Goal: Task Accomplishment & Management: Use online tool/utility

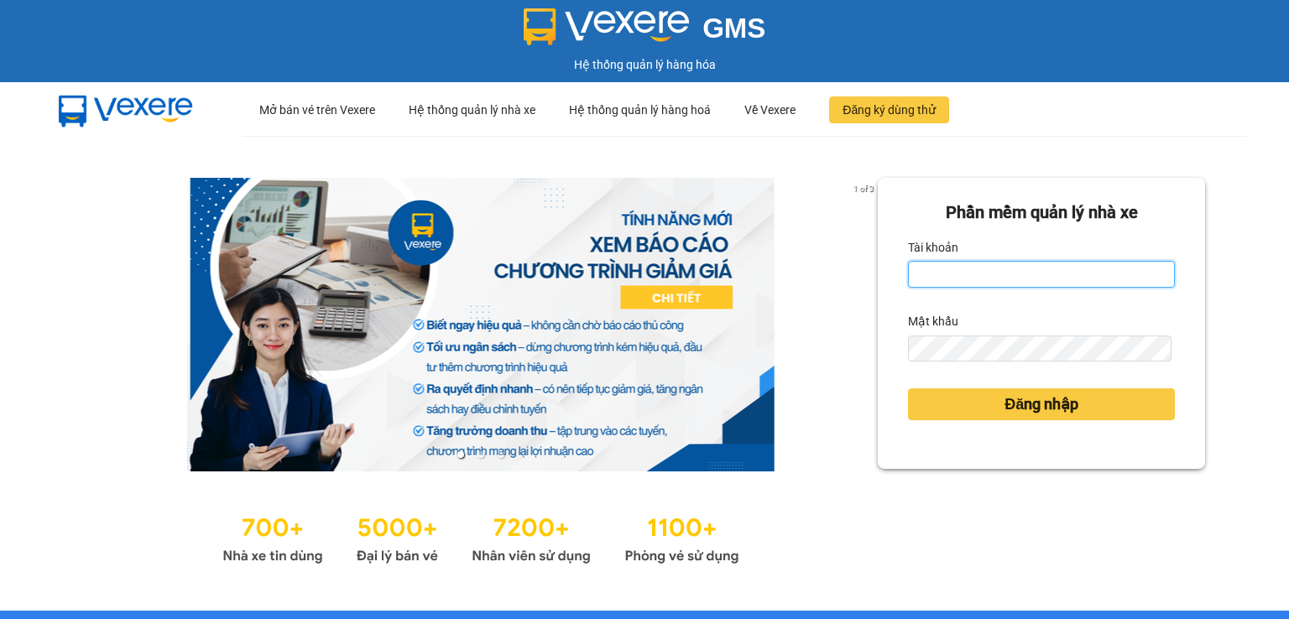
click at [1006, 274] on input "Tài khoản" at bounding box center [1041, 274] width 267 height 27
type input "thanhttl.thoidai"
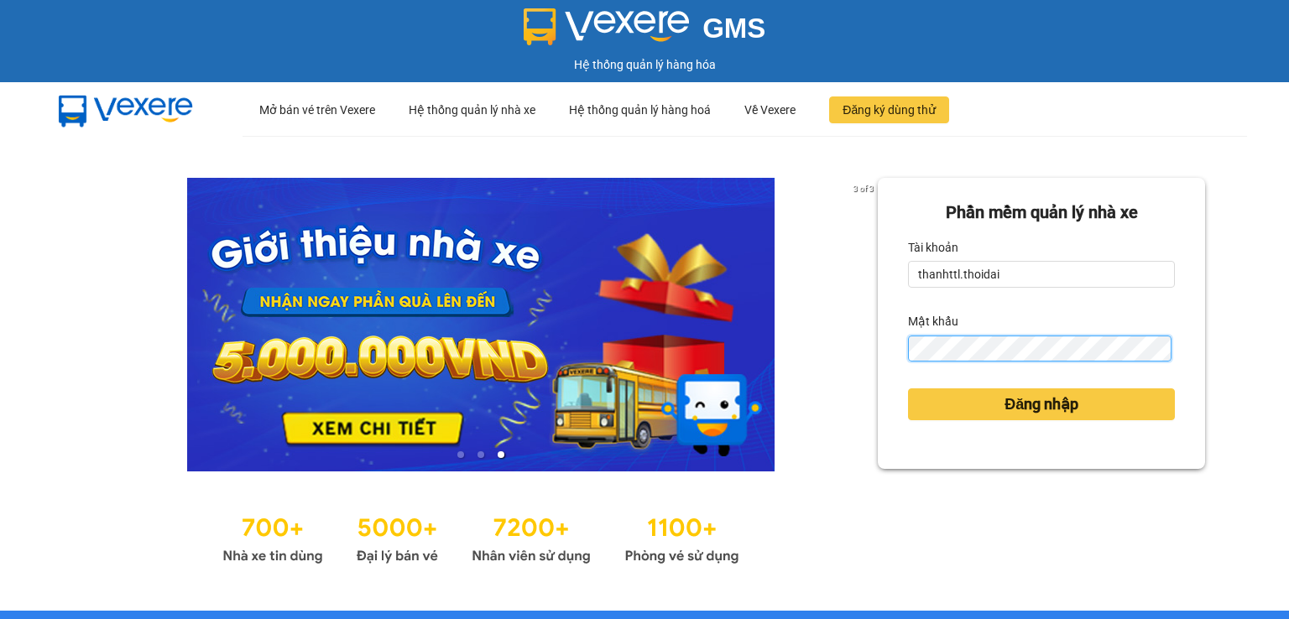
click at [908, 389] on button "Đăng nhập" at bounding box center [1041, 405] width 267 height 32
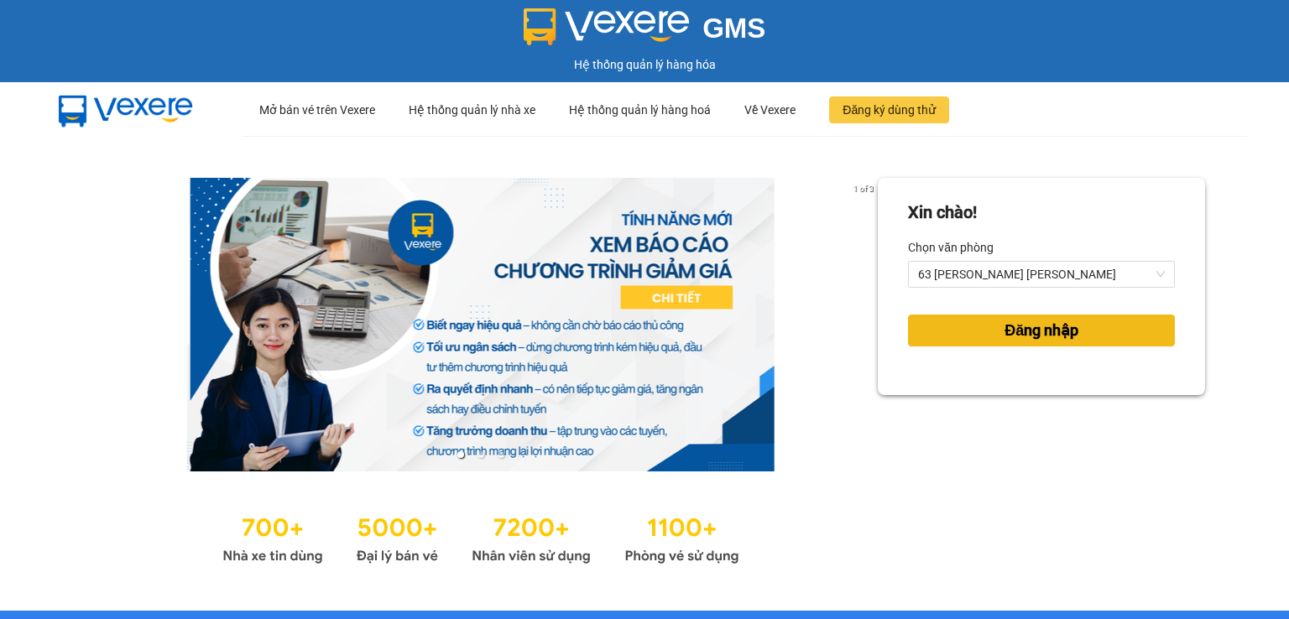
click at [953, 337] on button "Đăng nhập" at bounding box center [1041, 331] width 267 height 32
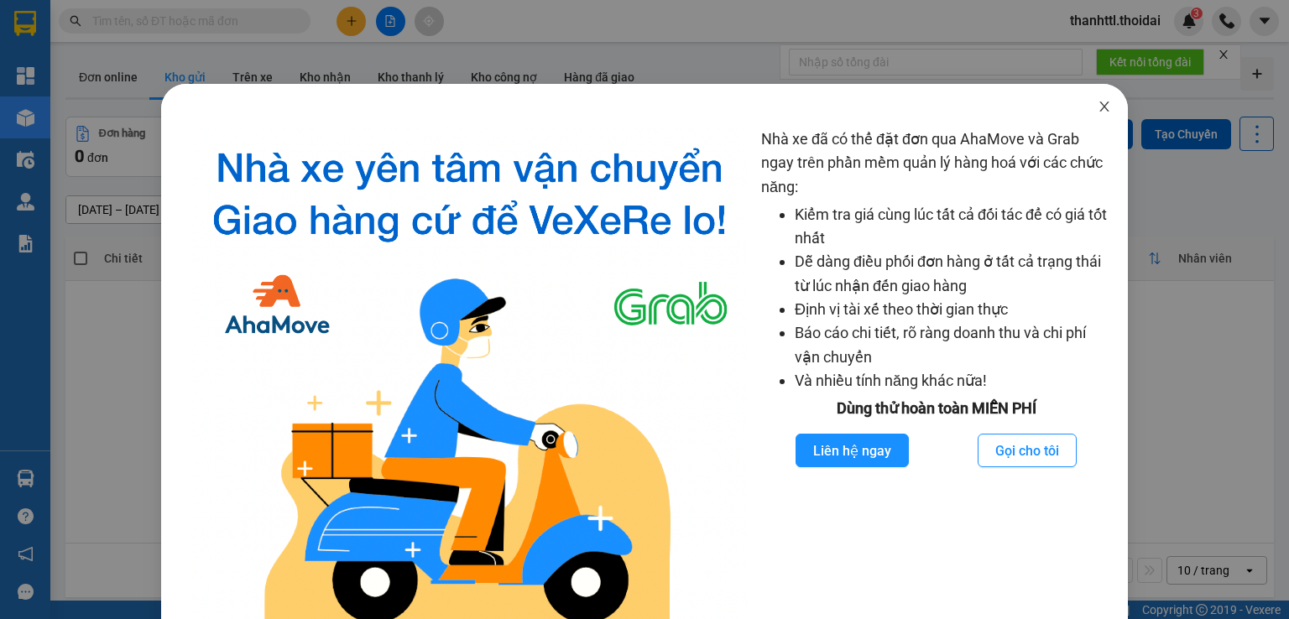
click at [1098, 105] on icon "close" at bounding box center [1104, 106] width 13 height 13
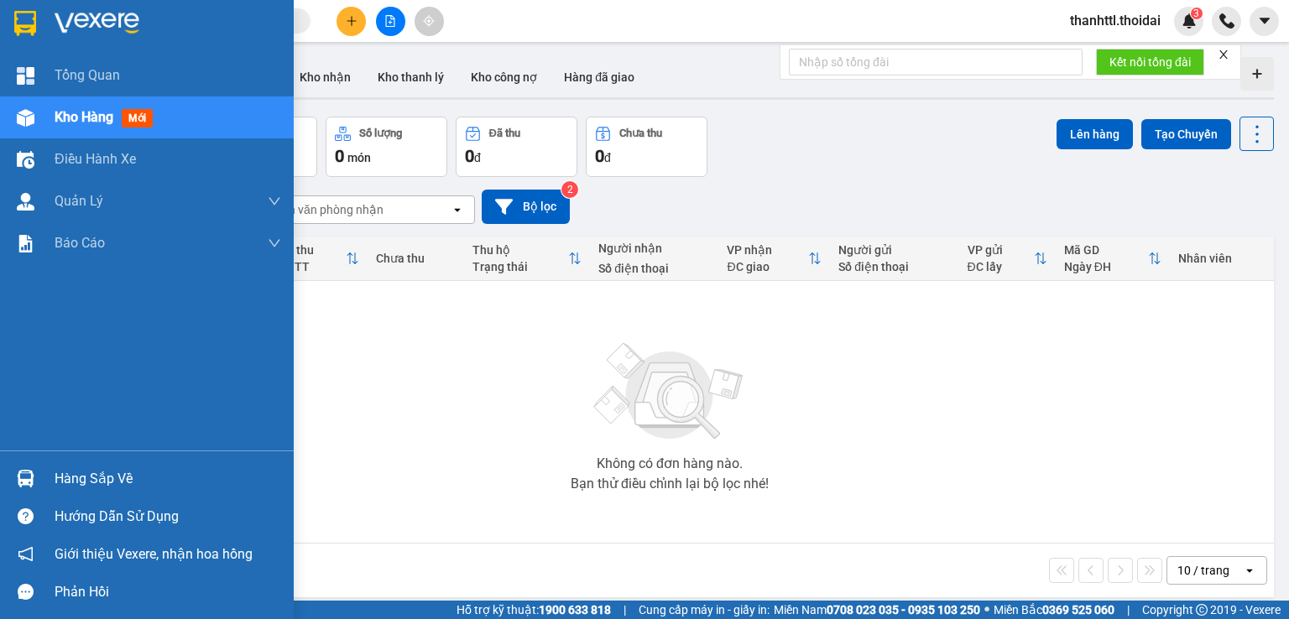
click at [91, 482] on div "Hàng sắp về" at bounding box center [168, 479] width 227 height 25
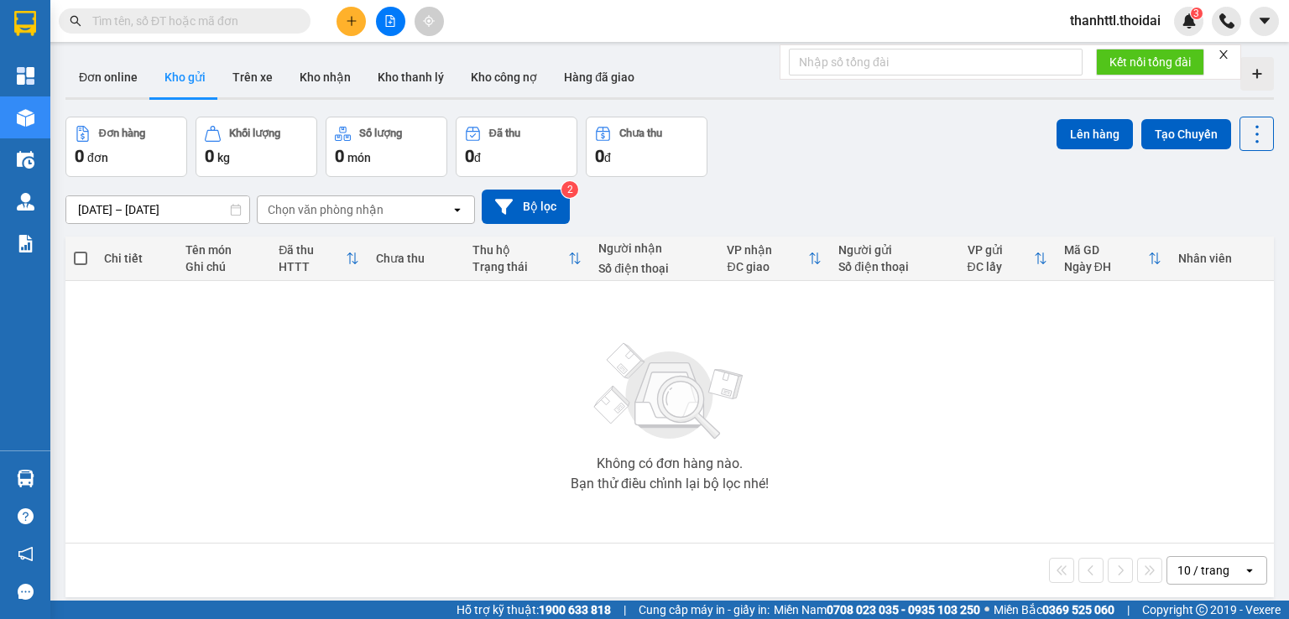
click at [444, 364] on section "Kết quả [PERSON_NAME] ( 0 ) Bộ lọc No Data thanhttl.thoidai 3 [PERSON_NAME] Kho…" at bounding box center [644, 309] width 1289 height 619
click at [250, 70] on button "Trên xe" at bounding box center [252, 77] width 67 height 40
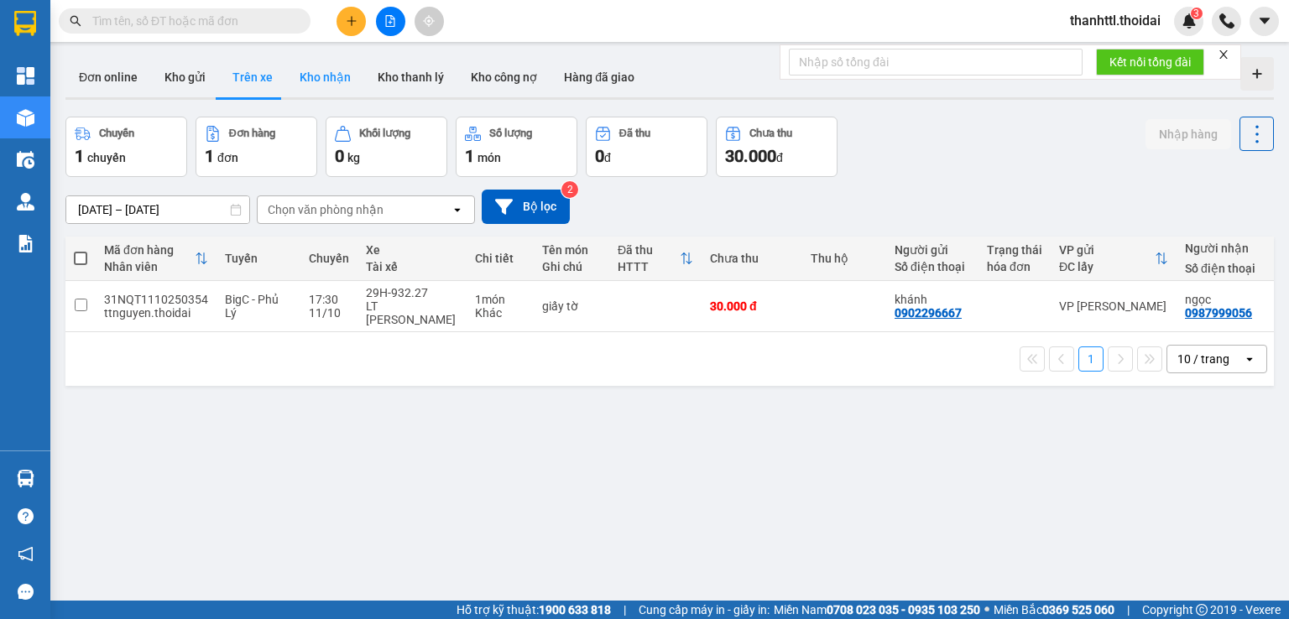
click at [339, 79] on button "Kho nhận" at bounding box center [325, 77] width 78 height 40
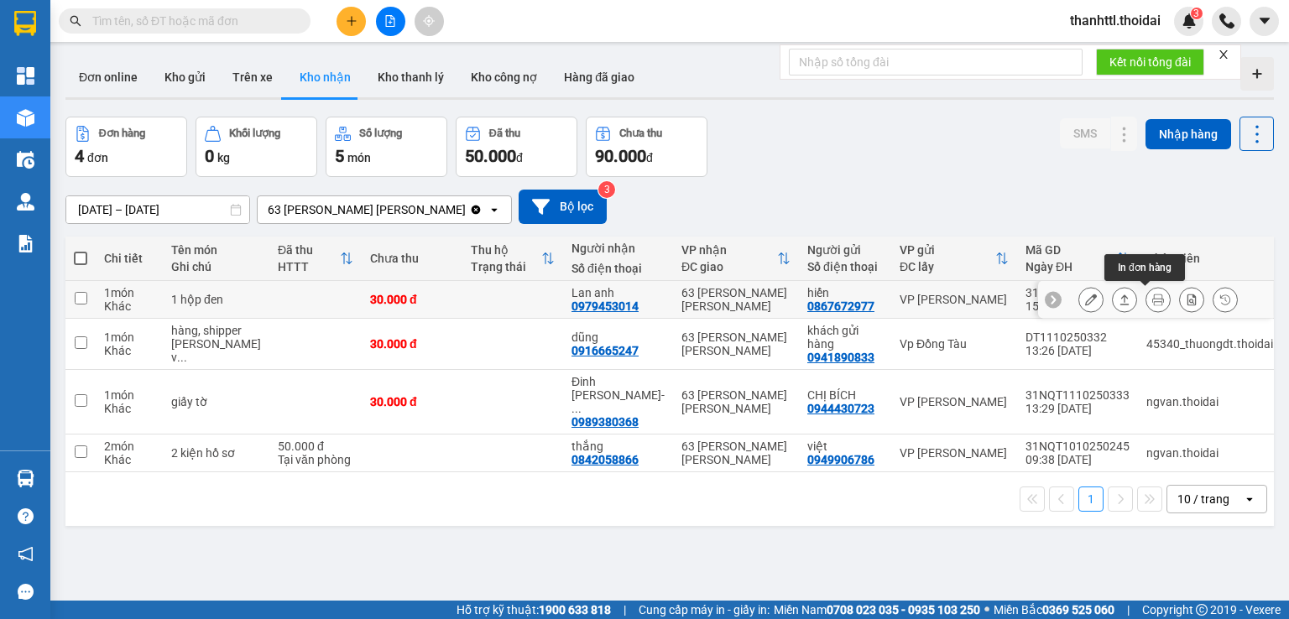
click at [1152, 300] on icon at bounding box center [1158, 300] width 12 height 12
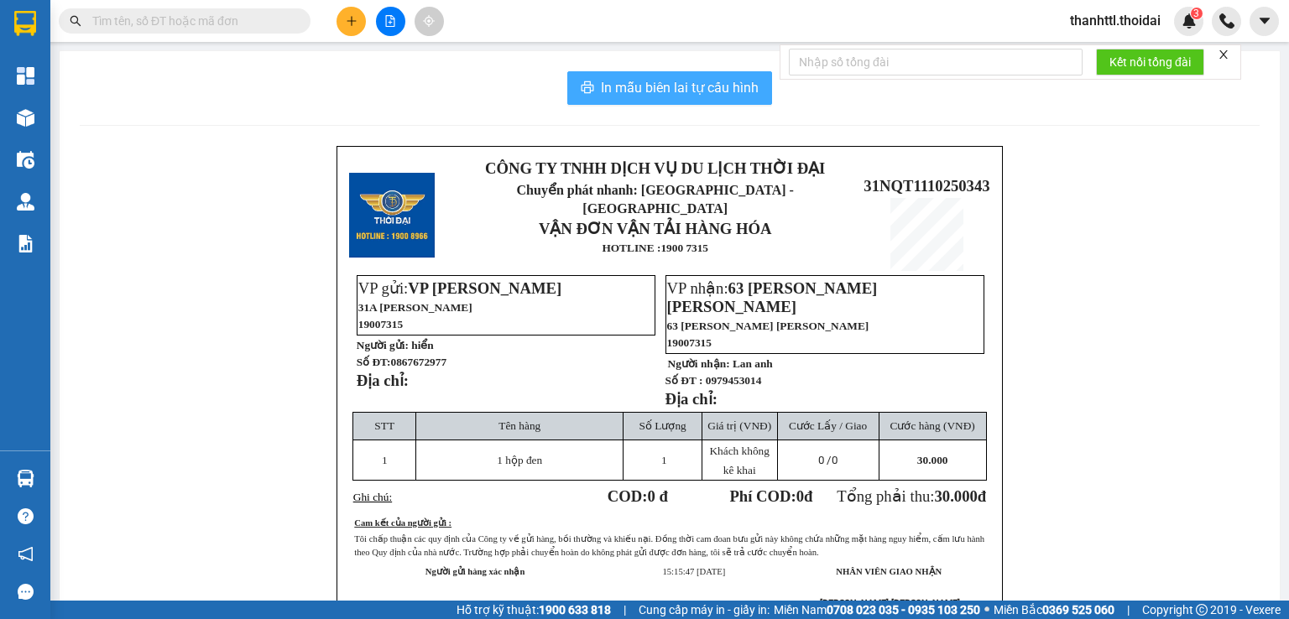
click at [655, 95] on span "In mẫu biên lai tự cấu hình" at bounding box center [680, 87] width 158 height 21
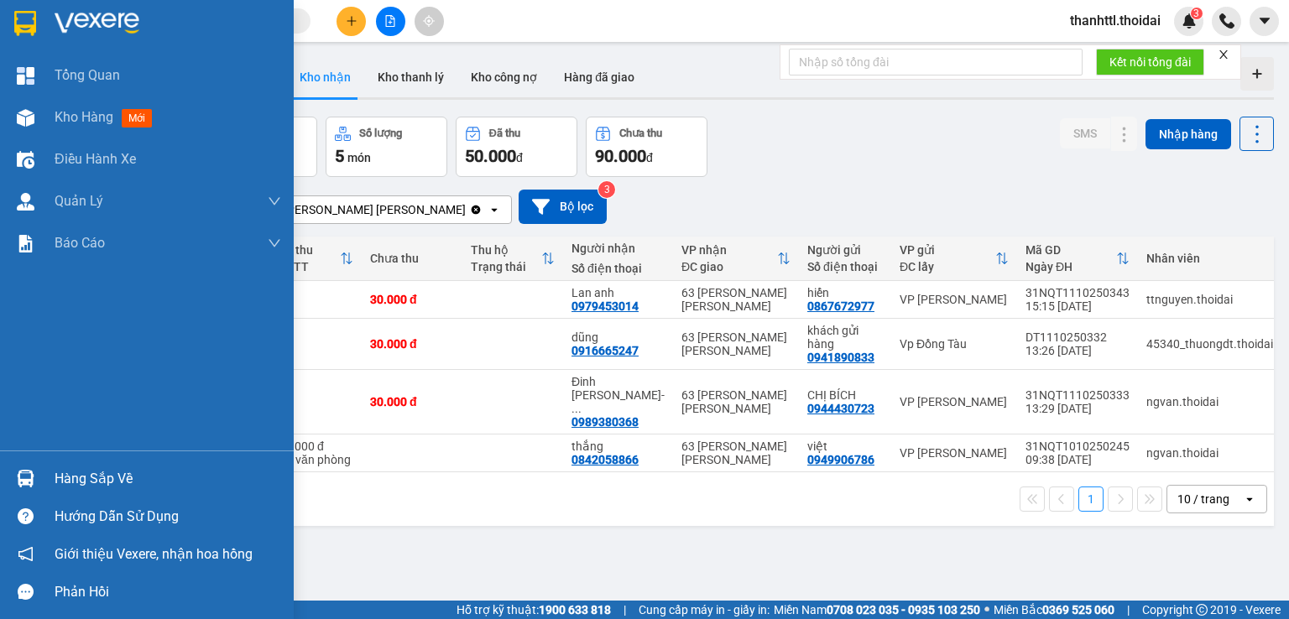
click at [73, 478] on div "Hàng sắp về" at bounding box center [168, 479] width 227 height 25
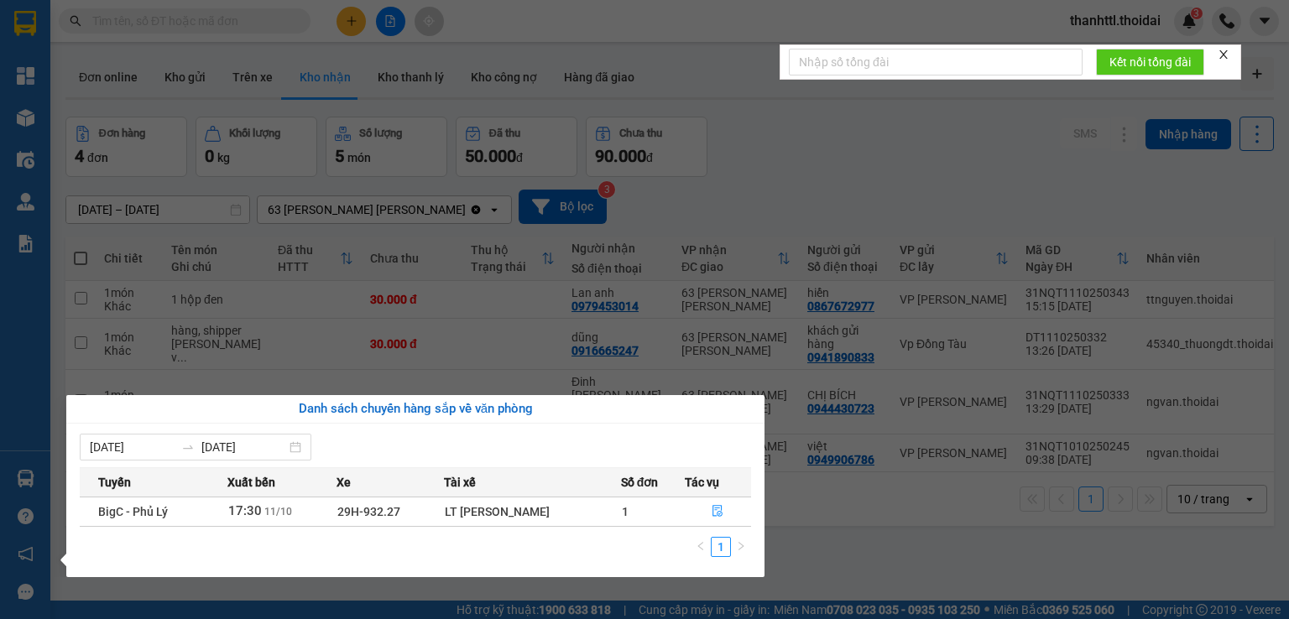
click at [498, 340] on section "Kết quả [PERSON_NAME] ( 0 ) Bộ lọc No Data thanhttl.thoidai 3 [PERSON_NAME] Kho…" at bounding box center [644, 309] width 1289 height 619
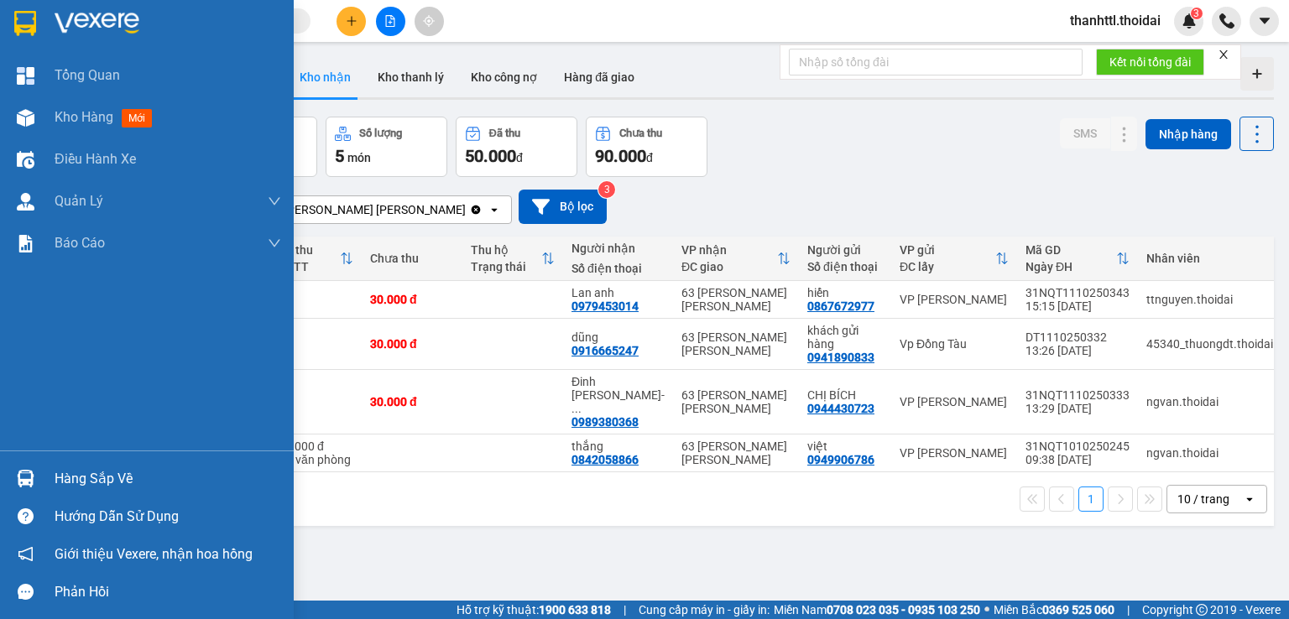
click at [29, 482] on img at bounding box center [26, 479] width 18 height 18
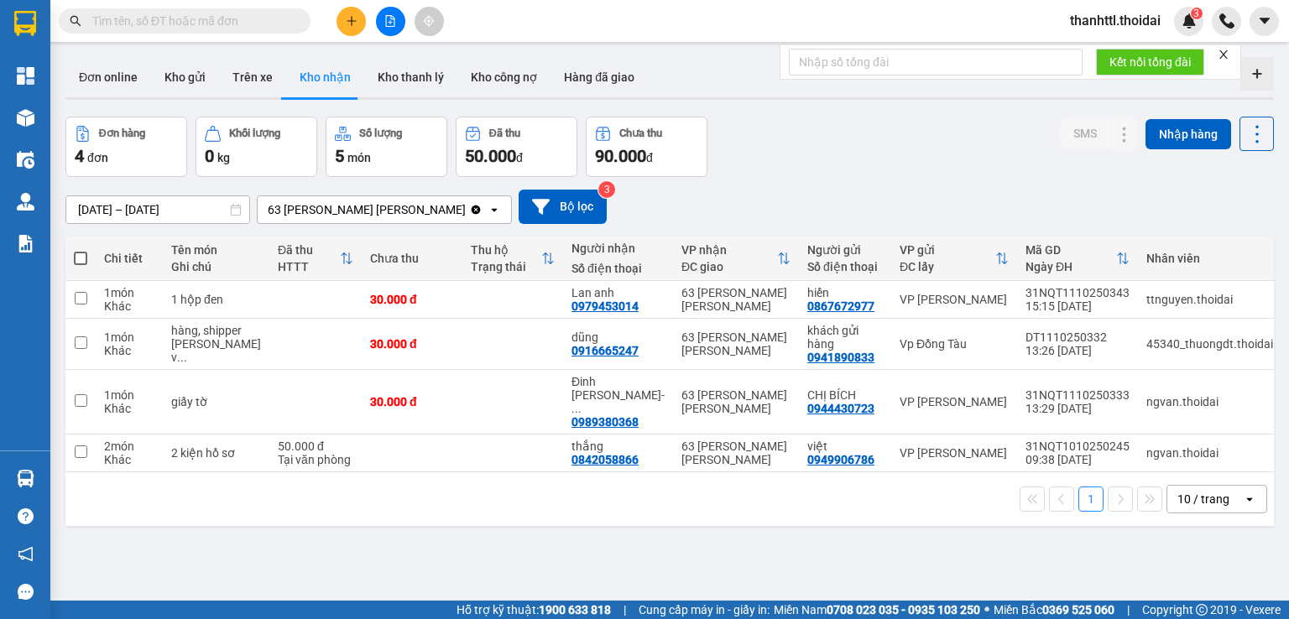
drag, startPoint x: 911, startPoint y: 527, endPoint x: 504, endPoint y: 347, distance: 445.2
click at [904, 518] on section "Kết quả [PERSON_NAME] ( 0 ) Bộ lọc No Data thanhttl.thoidai 3 [PERSON_NAME] Kho…" at bounding box center [644, 309] width 1289 height 619
click at [183, 74] on button "Kho gửi" at bounding box center [185, 77] width 68 height 40
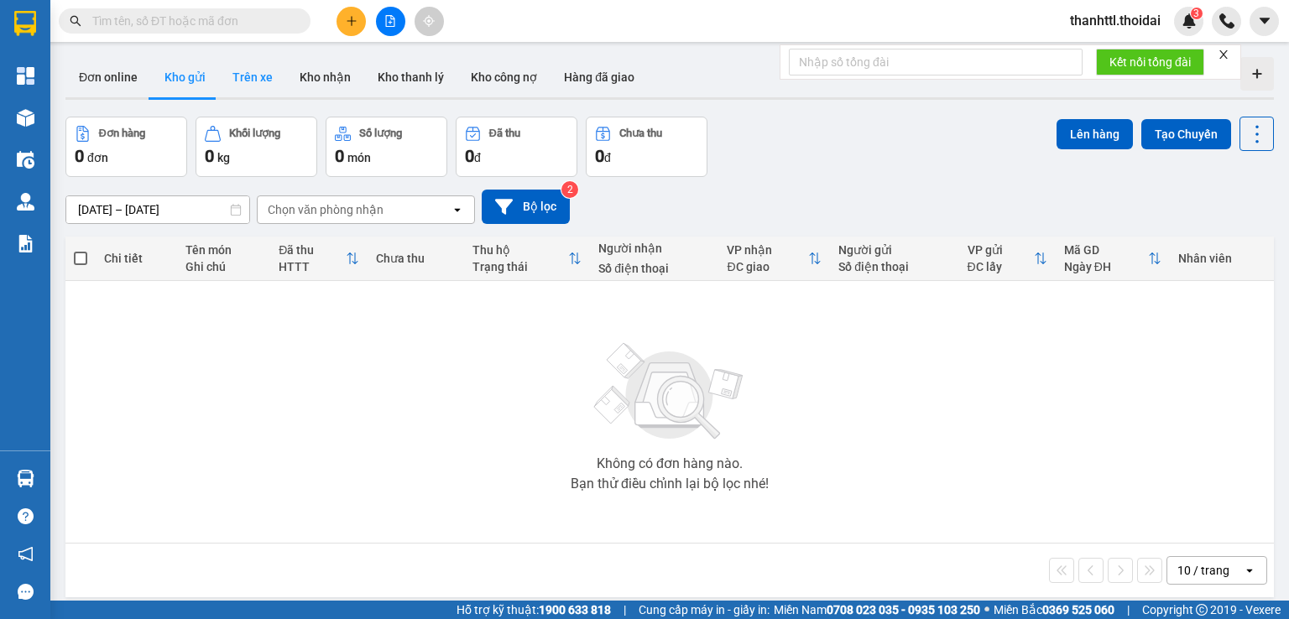
click at [250, 78] on button "Trên xe" at bounding box center [252, 77] width 67 height 40
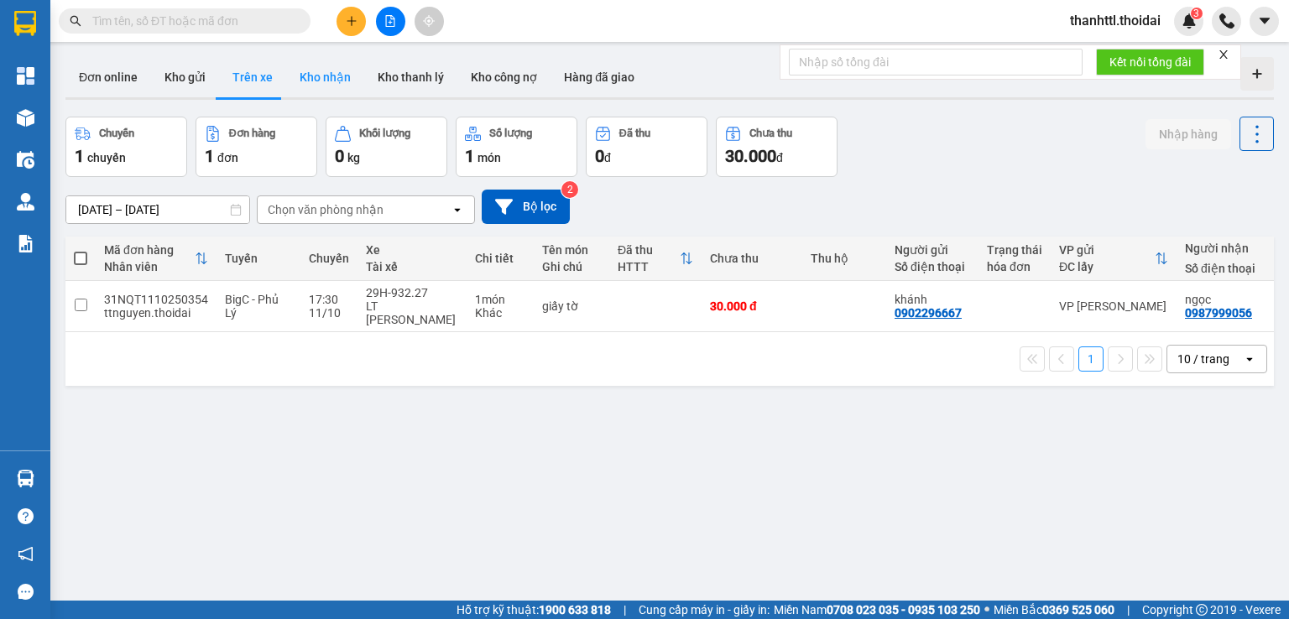
click at [315, 78] on button "Kho nhận" at bounding box center [325, 77] width 78 height 40
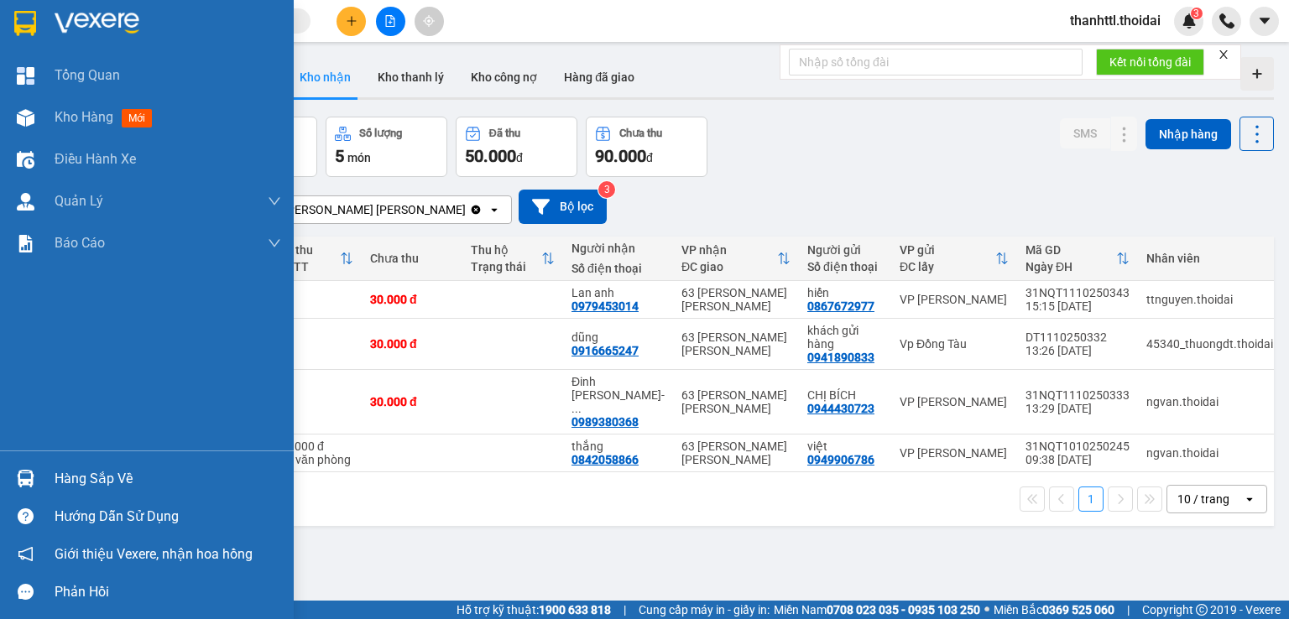
click at [72, 481] on div "Hàng sắp về" at bounding box center [168, 479] width 227 height 25
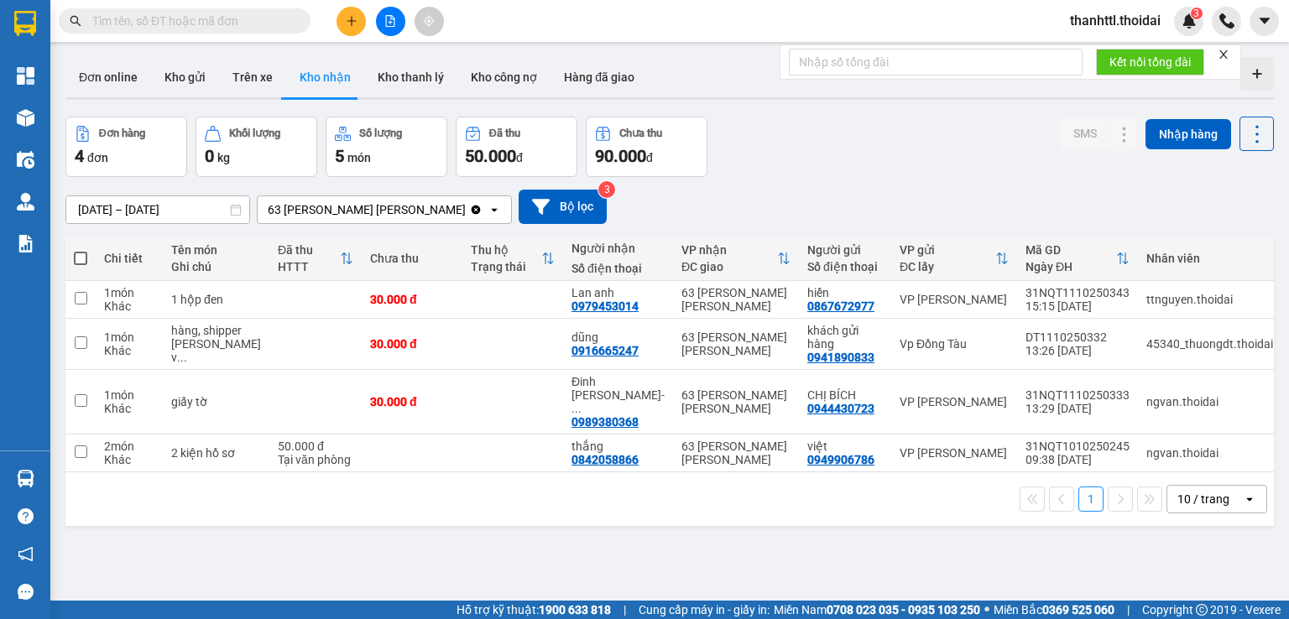
drag, startPoint x: 855, startPoint y: 551, endPoint x: 688, endPoint y: 304, distance: 298.6
click at [856, 550] on section "Kết quả [PERSON_NAME] ( 0 ) Bộ lọc No Data thanhttl.thoidai 3 [PERSON_NAME] Kho…" at bounding box center [644, 309] width 1289 height 619
click at [242, 78] on button "Trên xe" at bounding box center [252, 77] width 67 height 40
